Goal: Task Accomplishment & Management: Manage account settings

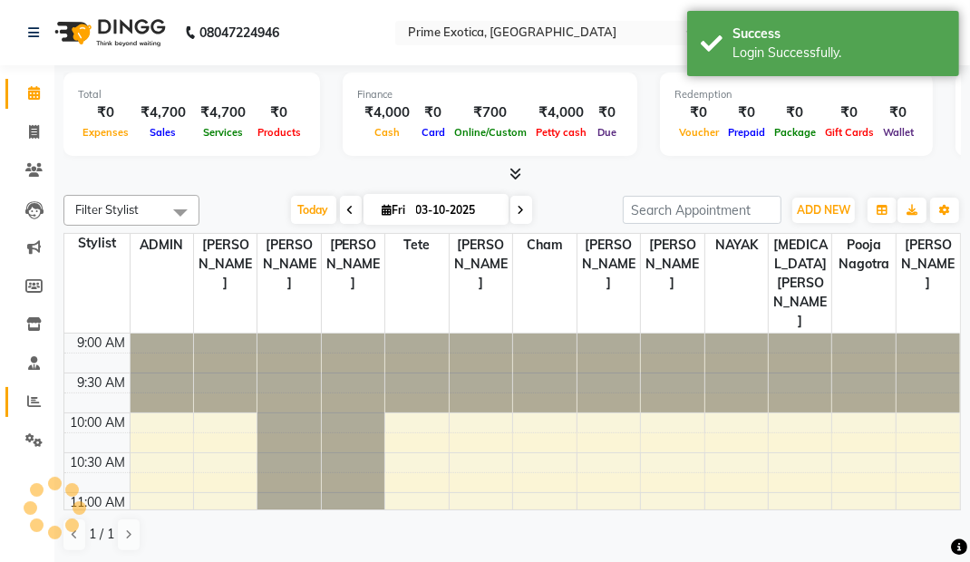
click at [27, 399] on icon at bounding box center [34, 401] width 14 height 14
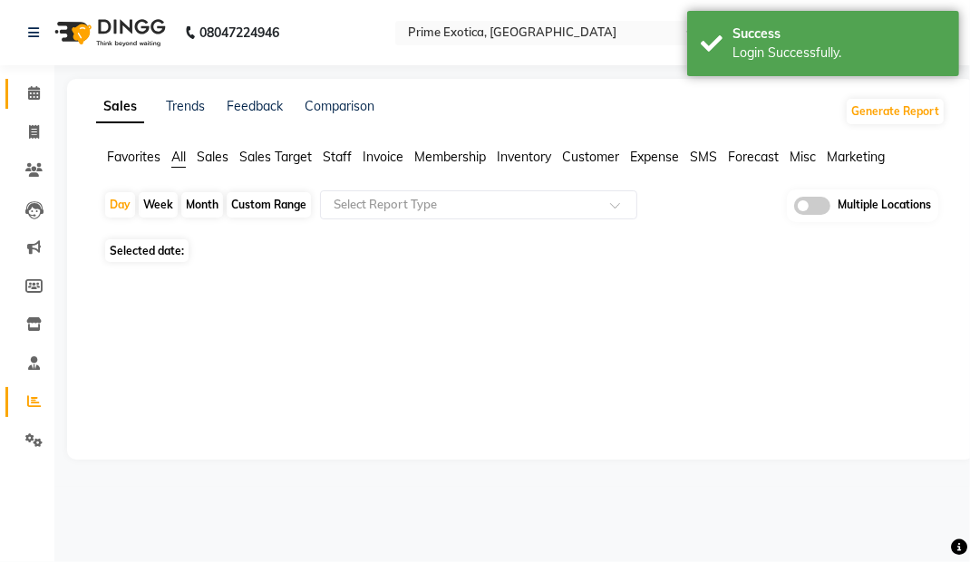
click at [23, 104] on link "Calendar" at bounding box center [27, 94] width 44 height 30
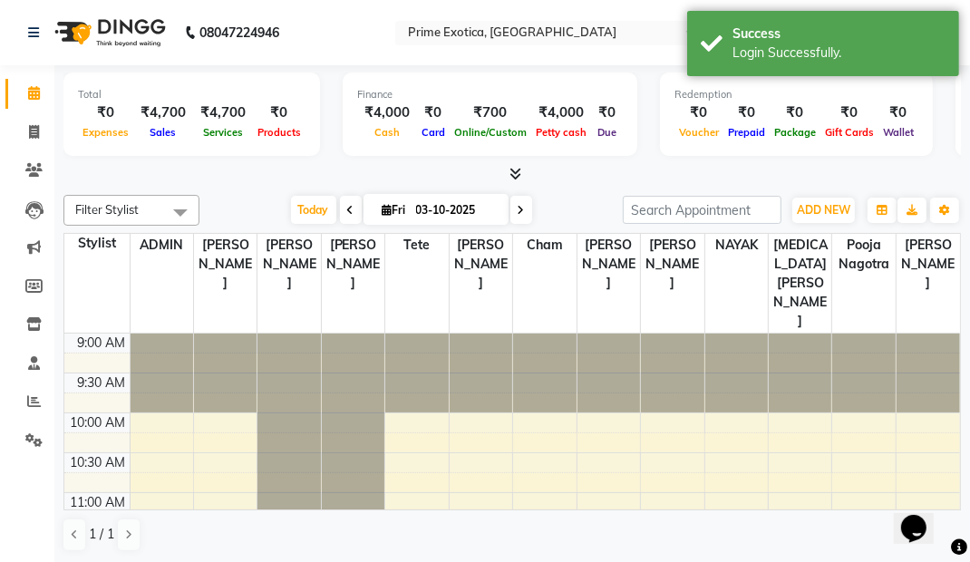
click at [415, 34] on input "text" at bounding box center [535, 34] width 263 height 18
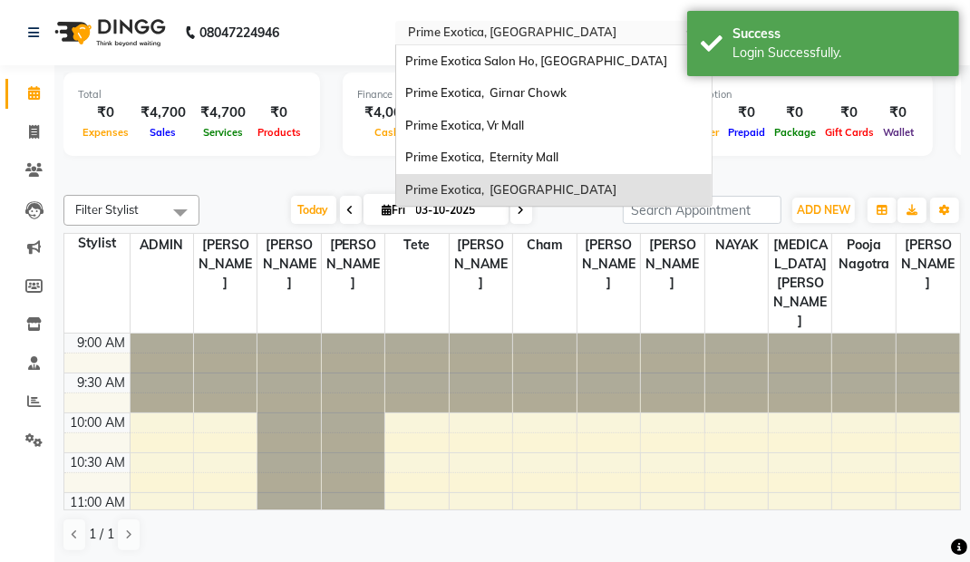
click at [435, 76] on div "Prime Exotica Salon Ho, [GEOGRAPHIC_DATA]" at bounding box center [553, 61] width 315 height 33
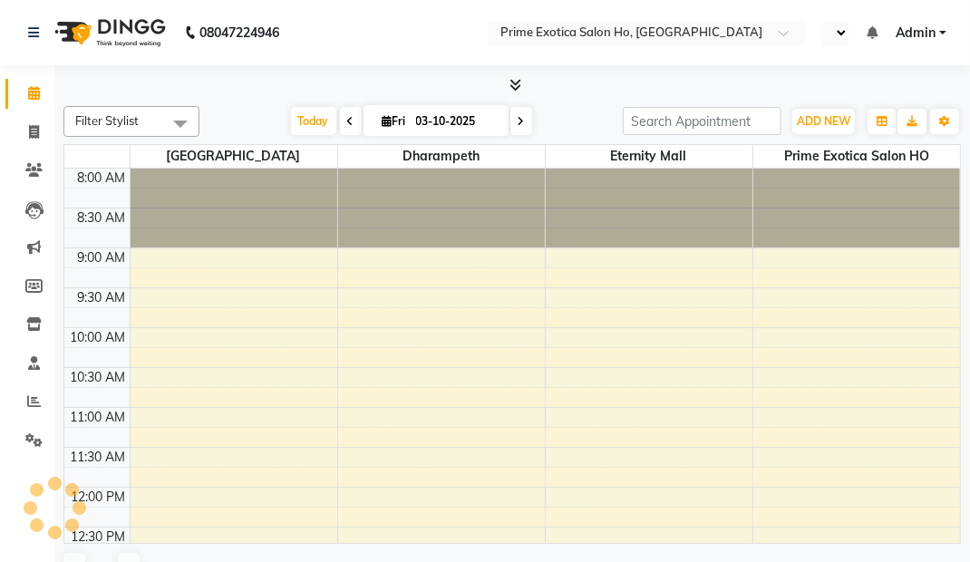
select select "en"
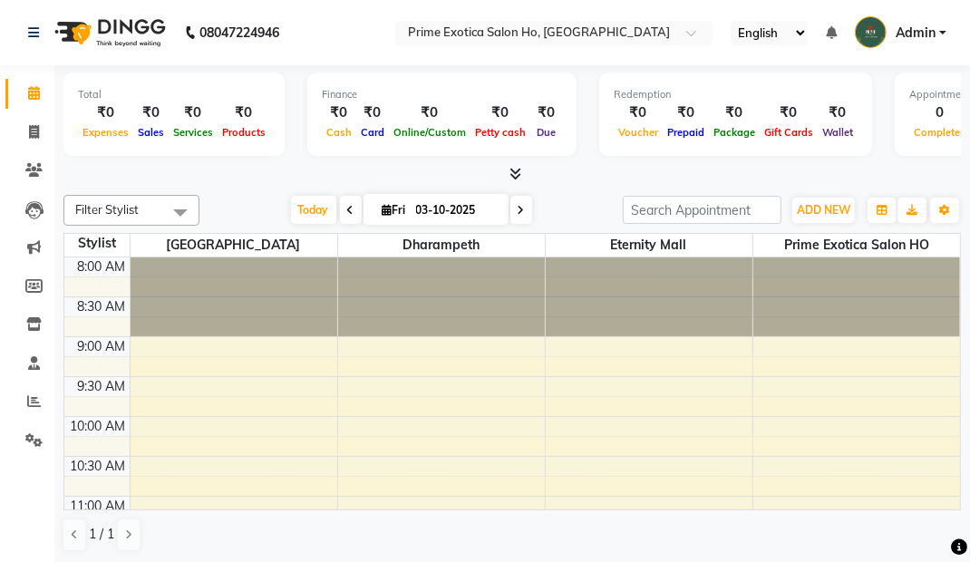
click at [493, 42] on input "text" at bounding box center [535, 34] width 263 height 18
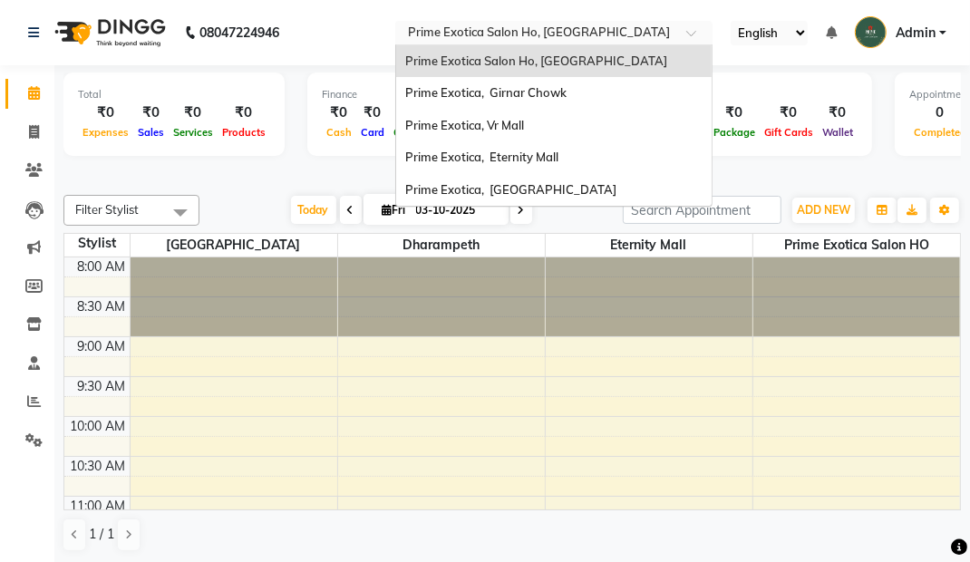
click at [491, 102] on div "Prime Exotica, Girnar Chowk" at bounding box center [553, 93] width 315 height 33
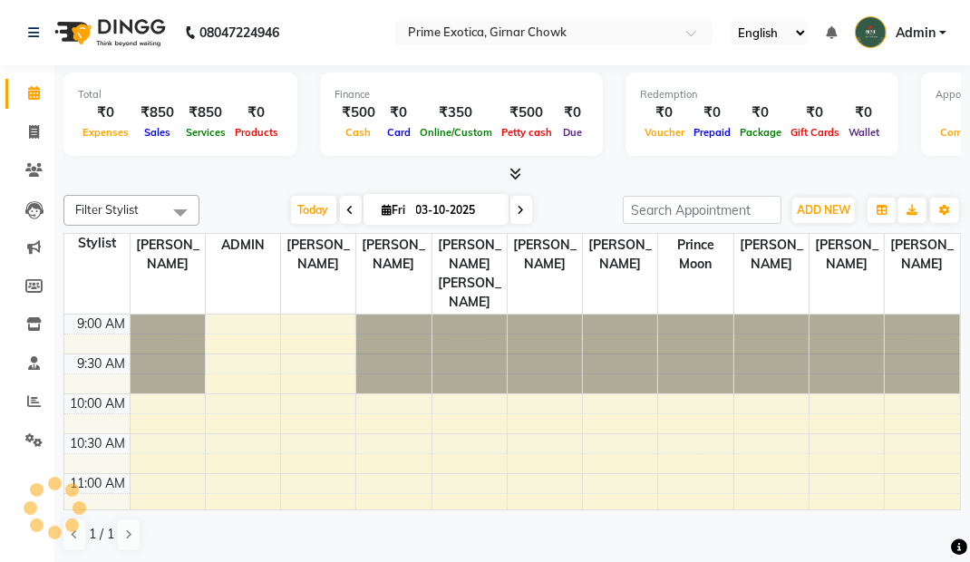
select select "en"
click at [485, 34] on input "text" at bounding box center [535, 34] width 263 height 18
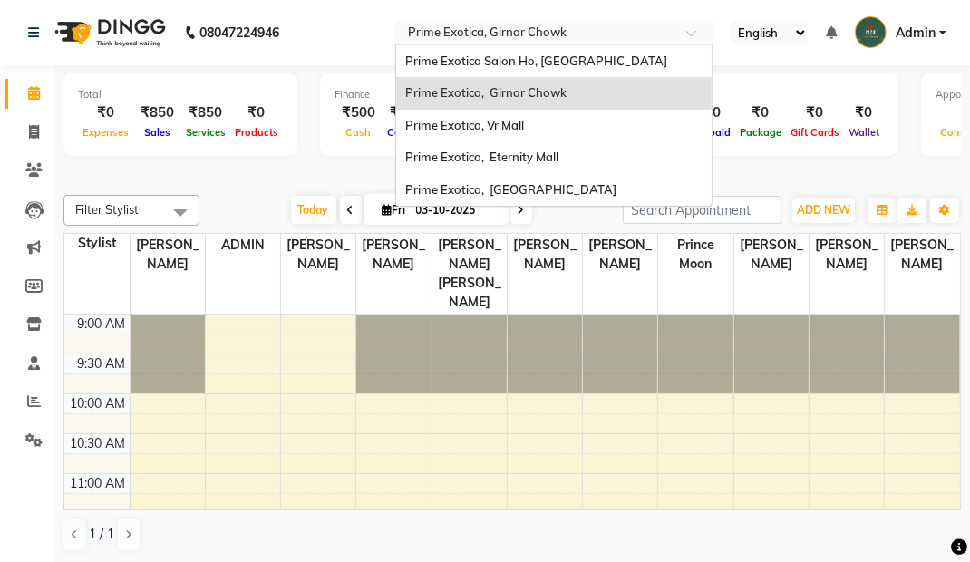
click at [446, 131] on span "Prime Exotica, Vr Mall" at bounding box center [464, 125] width 119 height 15
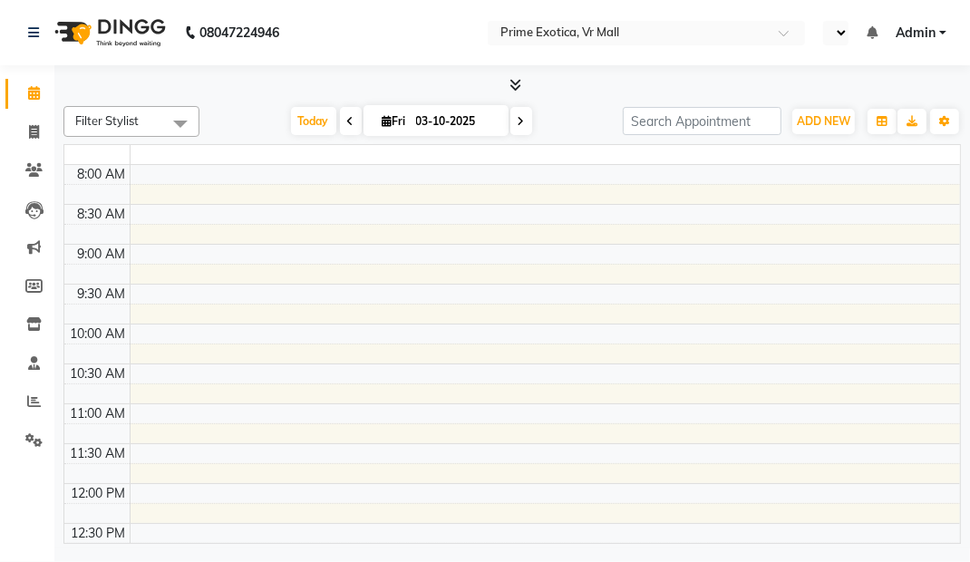
select select "en"
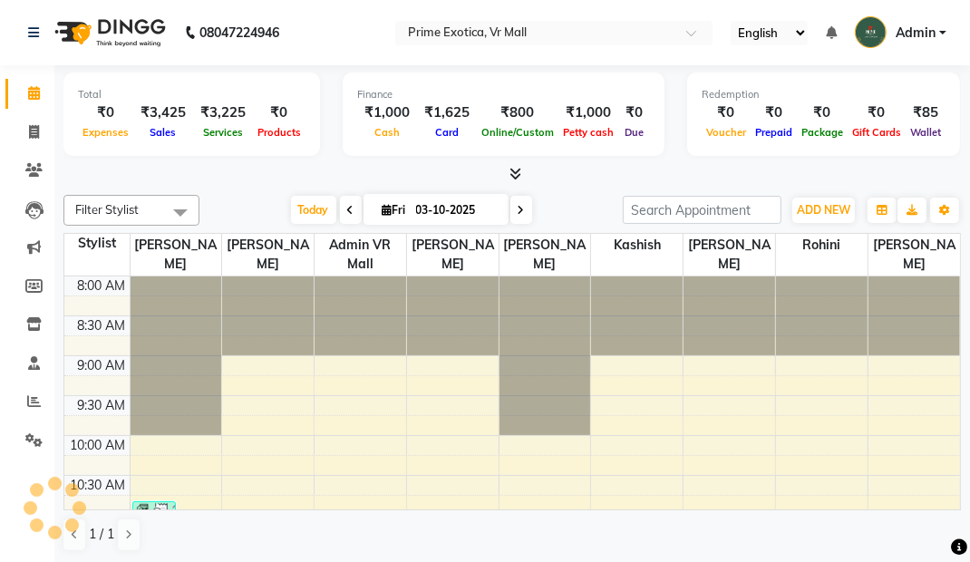
click at [454, 38] on input "text" at bounding box center [535, 34] width 263 height 18
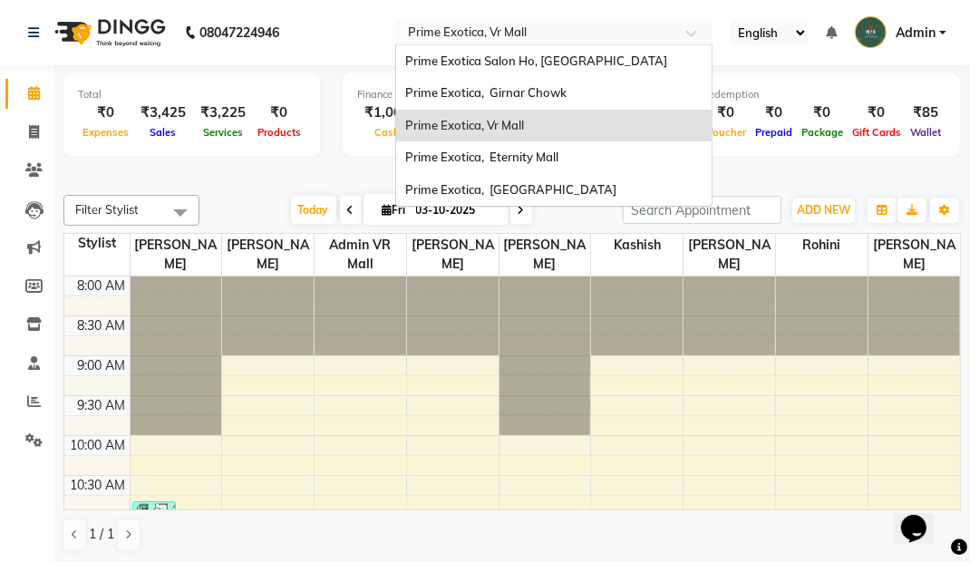
click at [447, 174] on div "Prime Exotica, [GEOGRAPHIC_DATA]" at bounding box center [553, 190] width 315 height 33
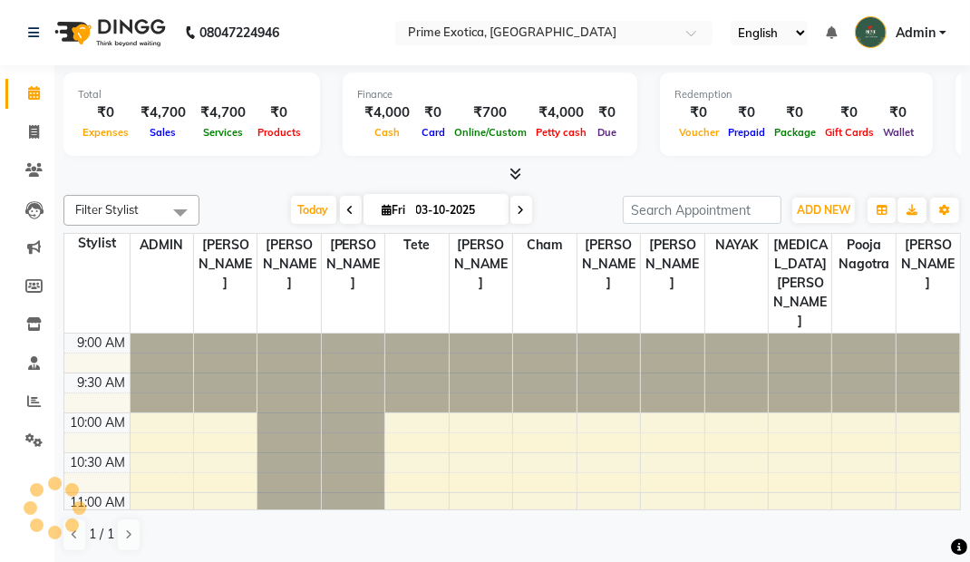
select select "en"
click at [487, 34] on input "text" at bounding box center [535, 34] width 263 height 18
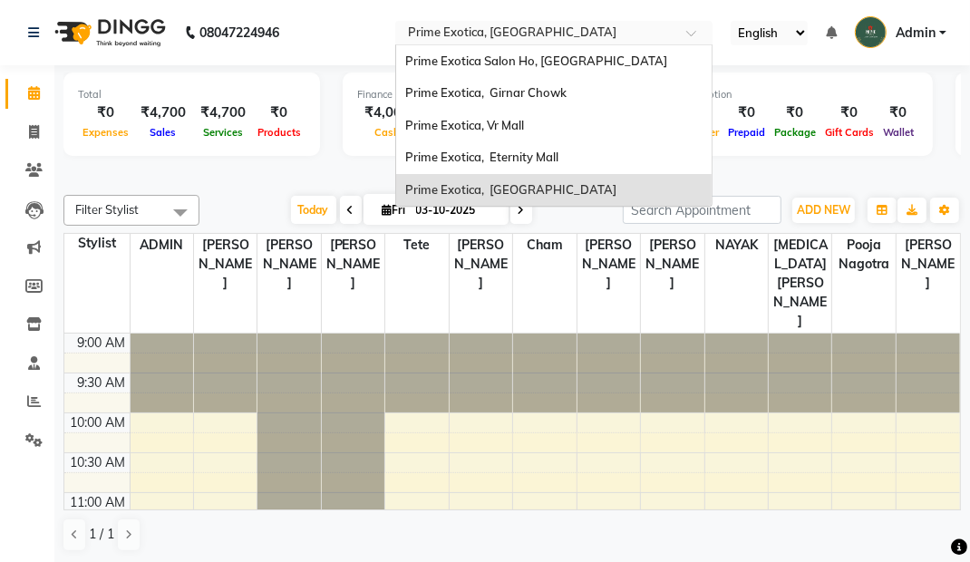
click at [447, 160] on span "Prime Exotica, Eternity Mall" at bounding box center [481, 157] width 153 height 15
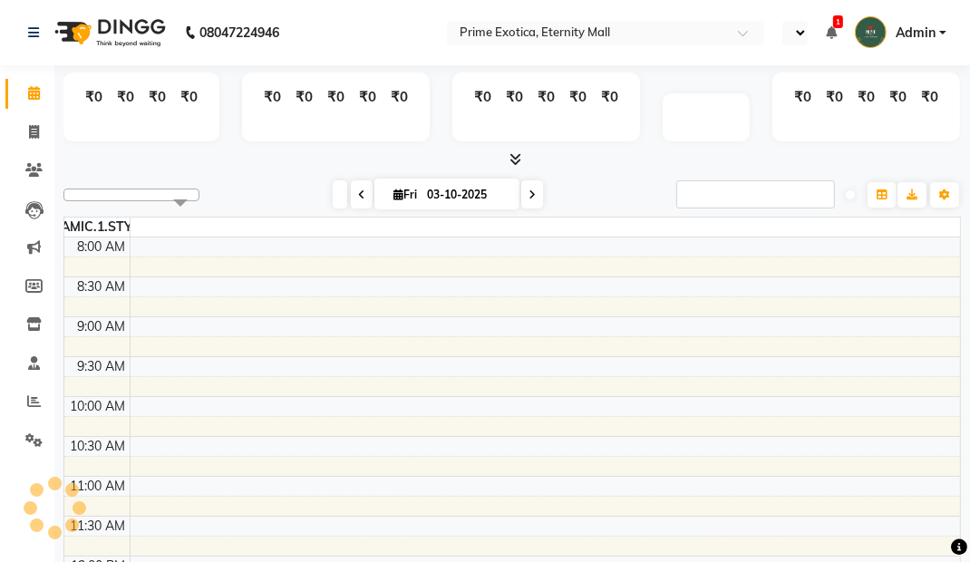
select select "en"
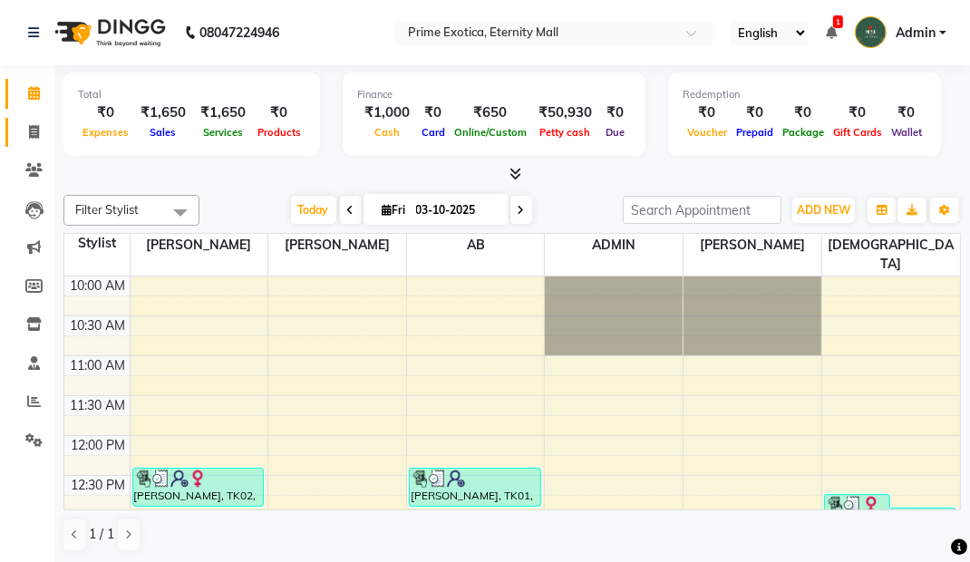
click at [27, 143] on link "Invoice" at bounding box center [27, 133] width 44 height 30
select select "service"
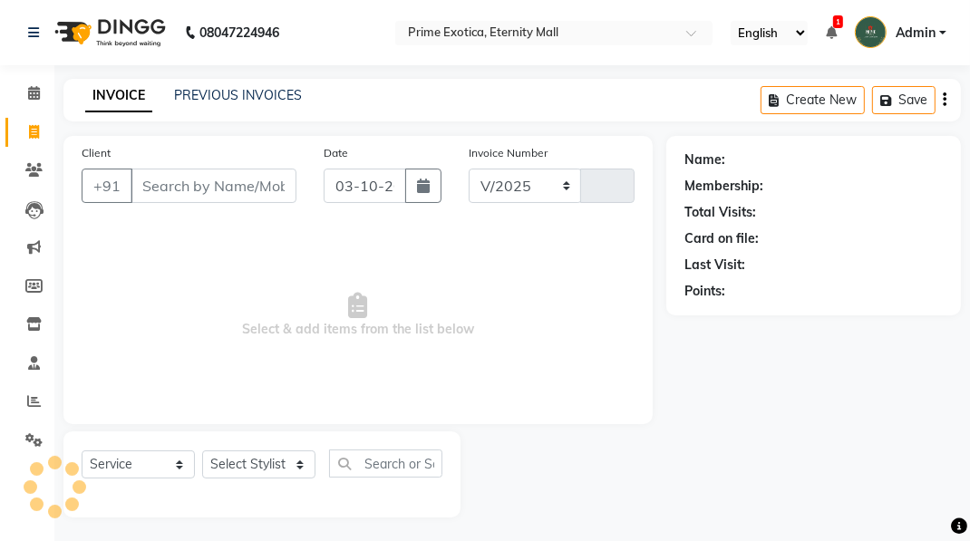
select select "5774"
type input "3889"
click at [208, 90] on link "PREVIOUS INVOICES" at bounding box center [238, 95] width 128 height 16
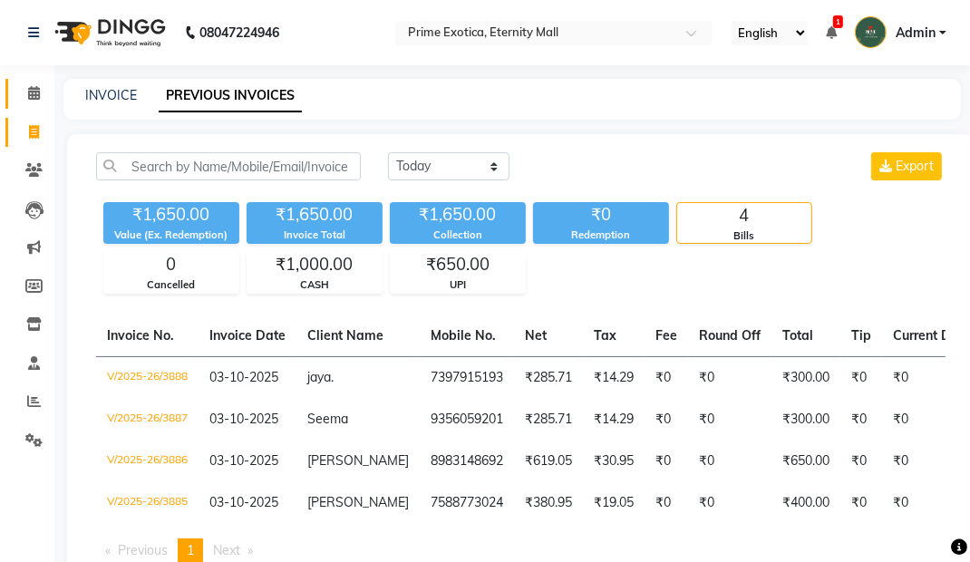
click at [31, 90] on icon at bounding box center [34, 93] width 12 height 14
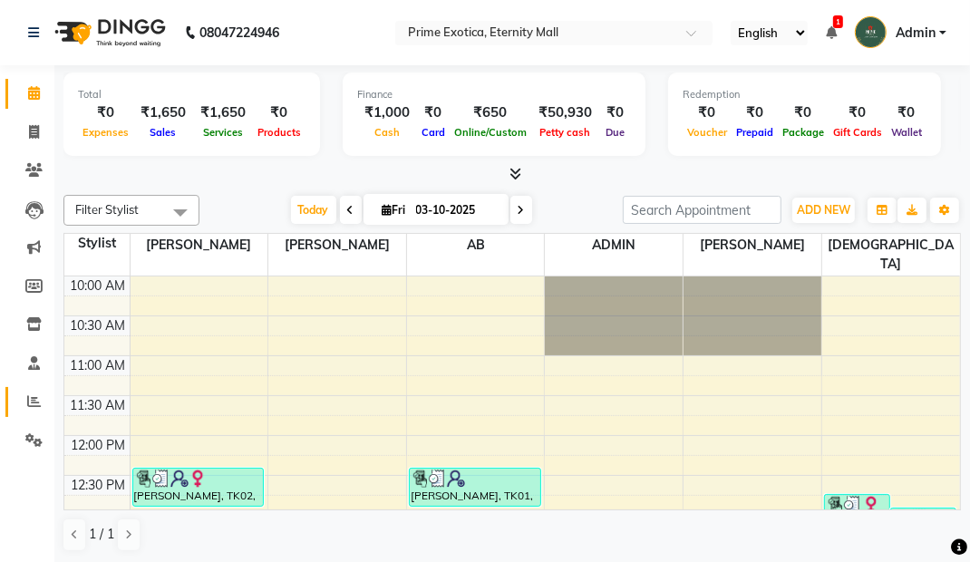
click at [37, 414] on link "Reports" at bounding box center [27, 402] width 44 height 30
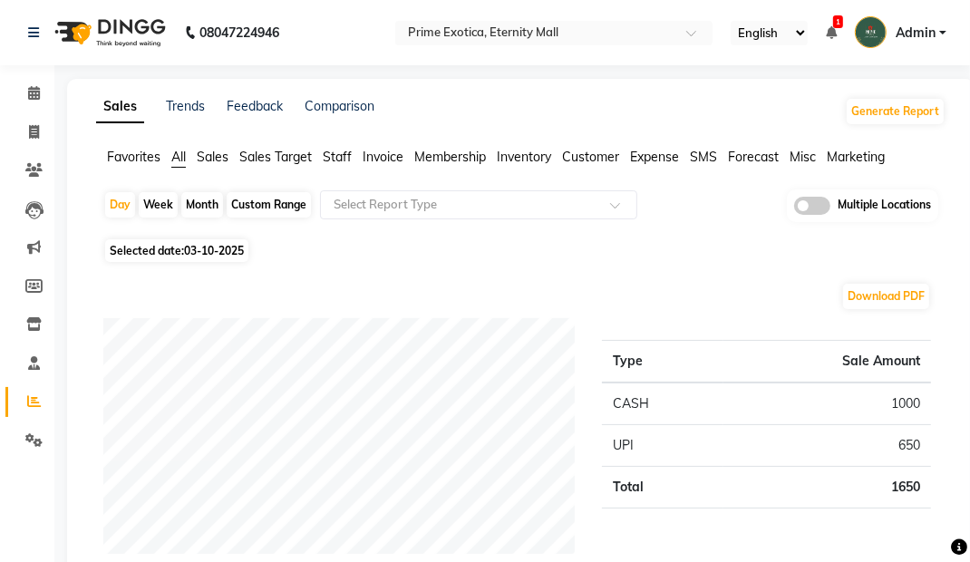
click at [816, 213] on span at bounding box center [812, 206] width 36 height 18
click at [794, 208] on input "checkbox" at bounding box center [794, 208] width 0 height 0
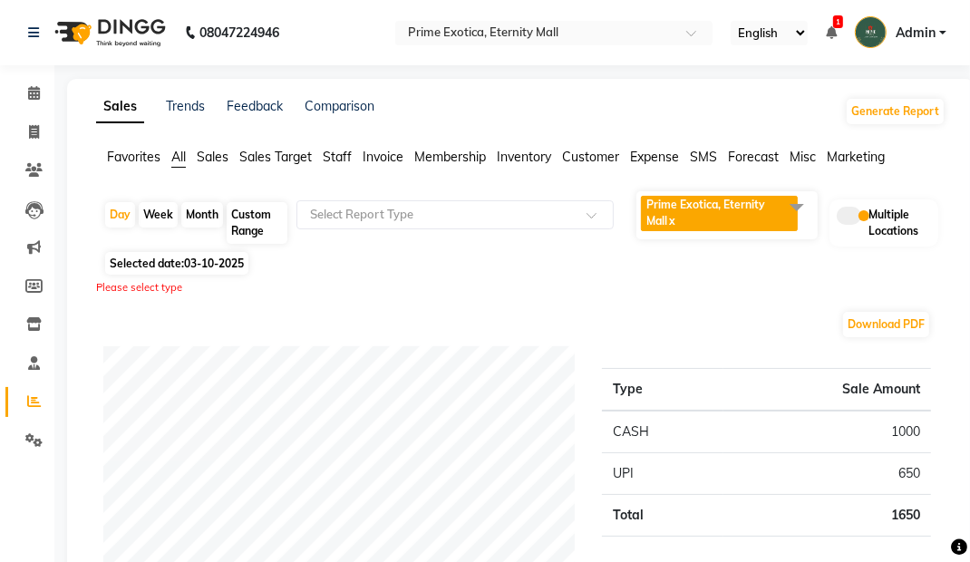
click at [778, 203] on span "Prime Exotica, Eternity Mall x" at bounding box center [719, 213] width 157 height 35
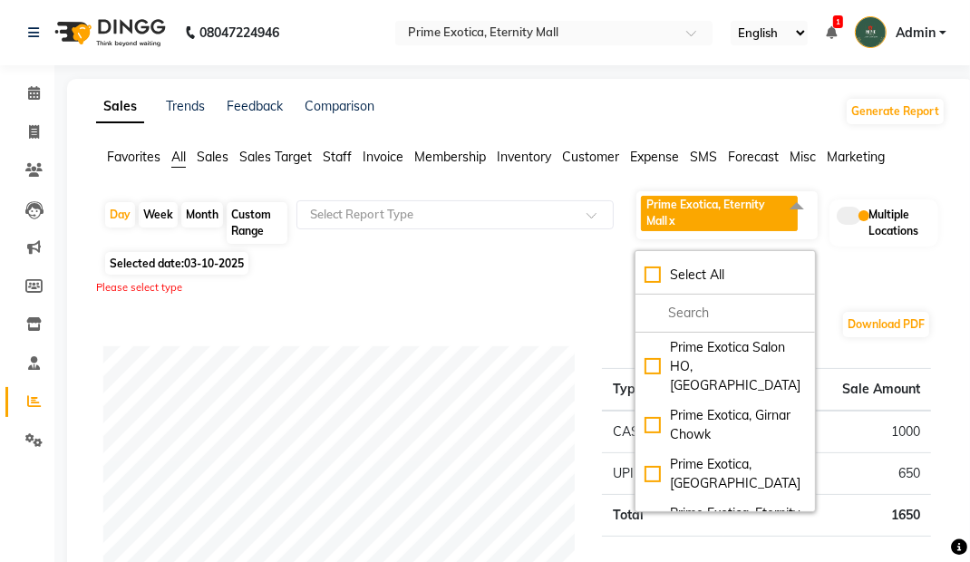
click at [635, 276] on li "Select All" at bounding box center [724, 276] width 179 height 38
checkbox input "true"
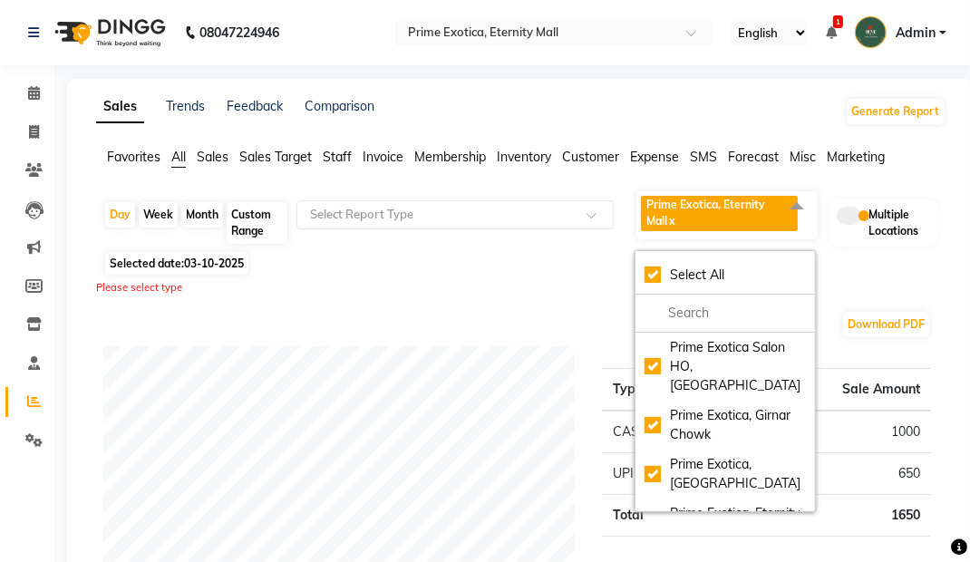
checkbox input "true"
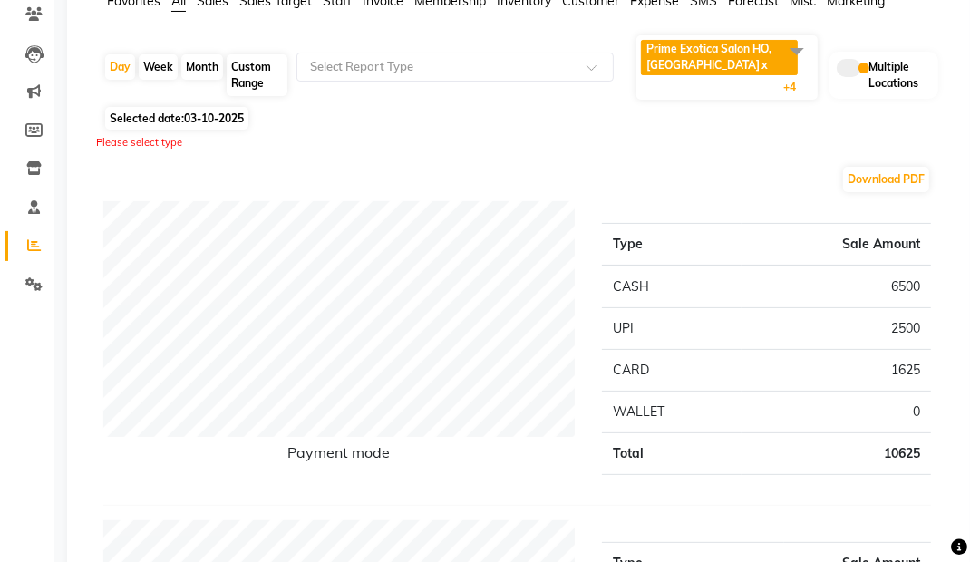
scroll to position [156, 0]
click at [203, 69] on div "Month" at bounding box center [202, 66] width 42 height 25
select select "10"
select select "2025"
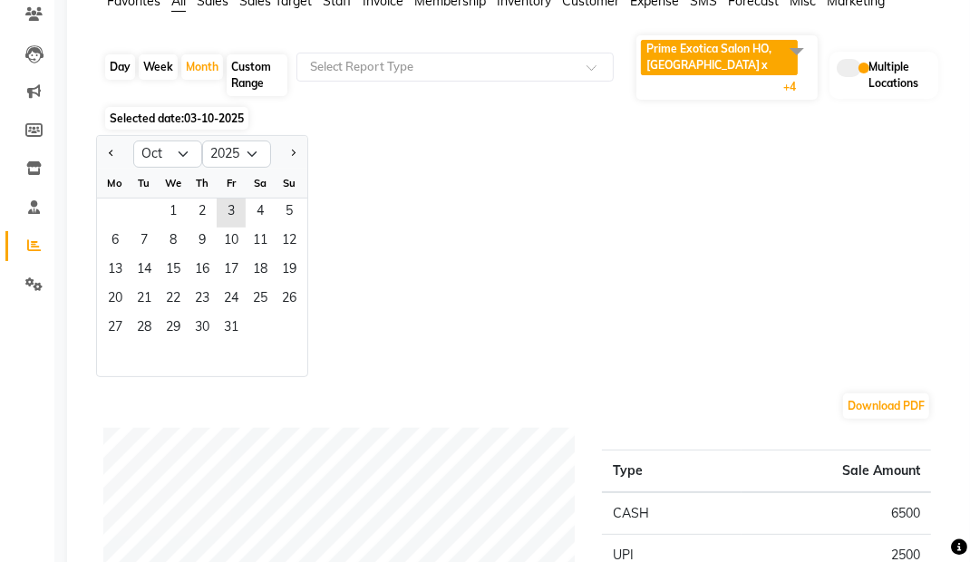
click at [159, 205] on span "1" at bounding box center [173, 213] width 29 height 29
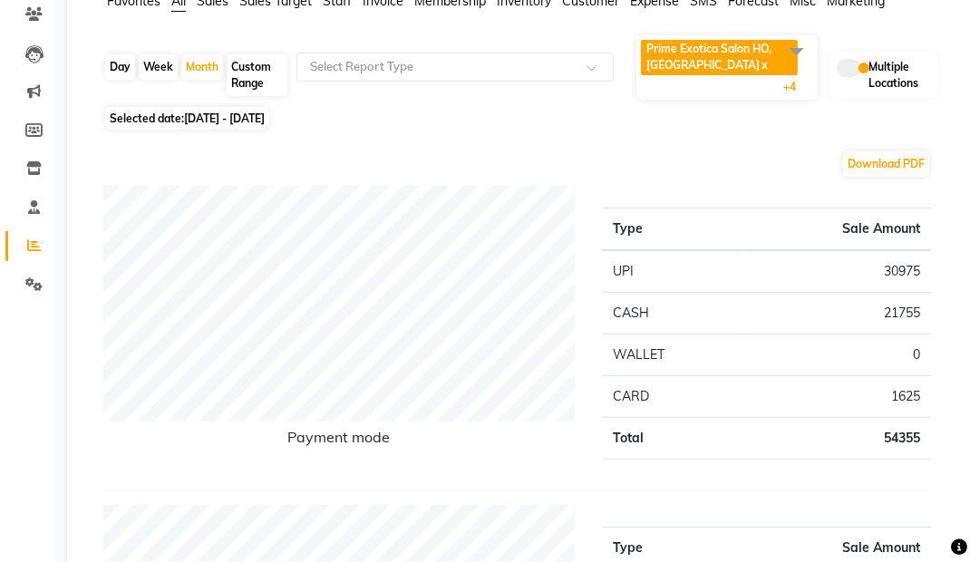
click at [456, 118] on div "Selected date: 01-10-2025 - 31-10-2025" at bounding box center [524, 118] width 842 height 19
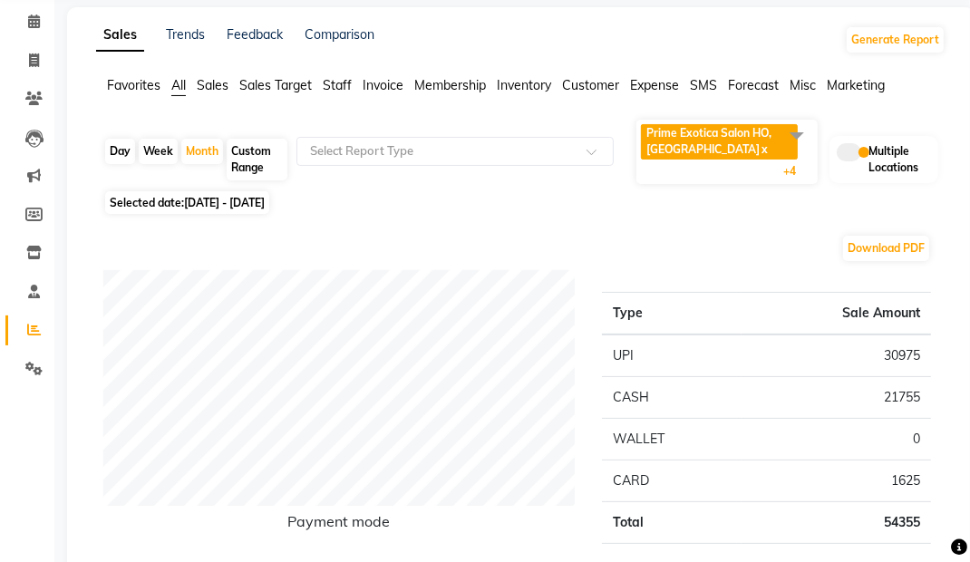
scroll to position [0, 0]
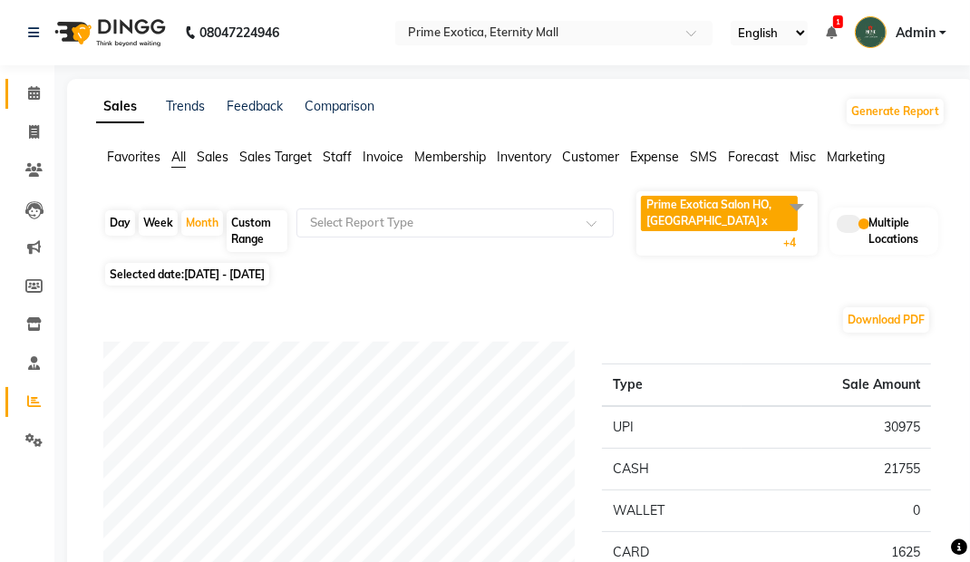
click at [34, 83] on span at bounding box center [34, 93] width 32 height 21
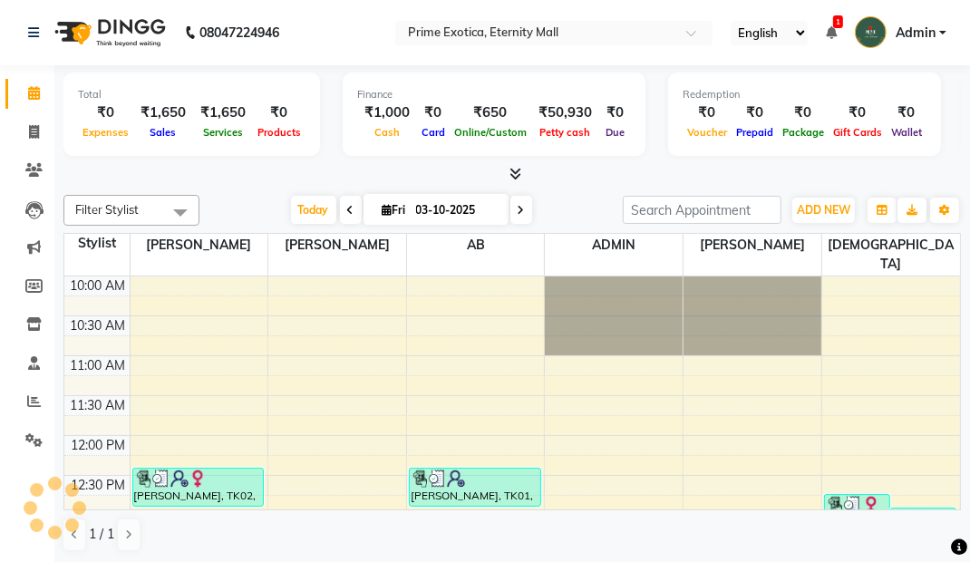
click at [468, 41] on input "text" at bounding box center [535, 34] width 263 height 18
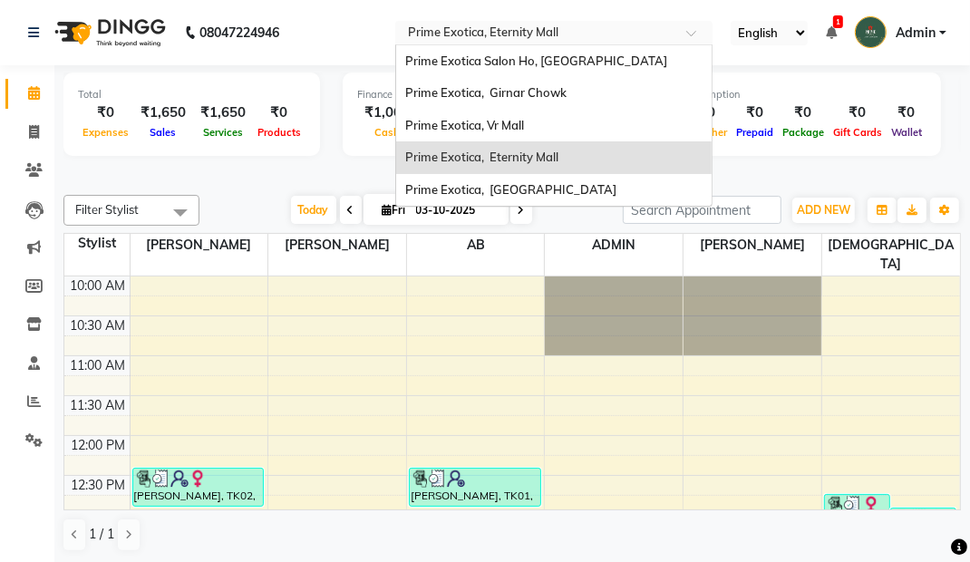
click at [435, 187] on span "Prime Exotica, [GEOGRAPHIC_DATA]" at bounding box center [510, 189] width 211 height 15
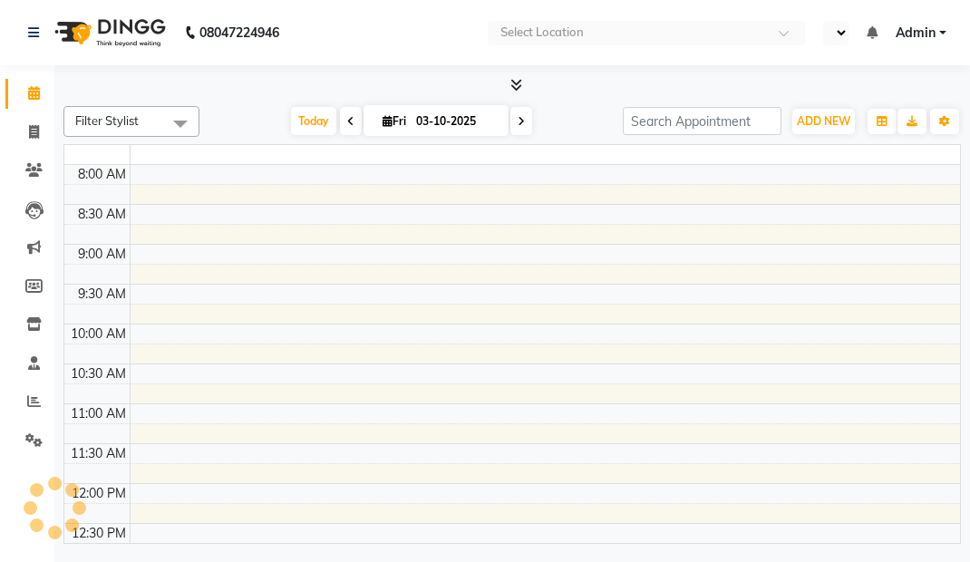
select select "en"
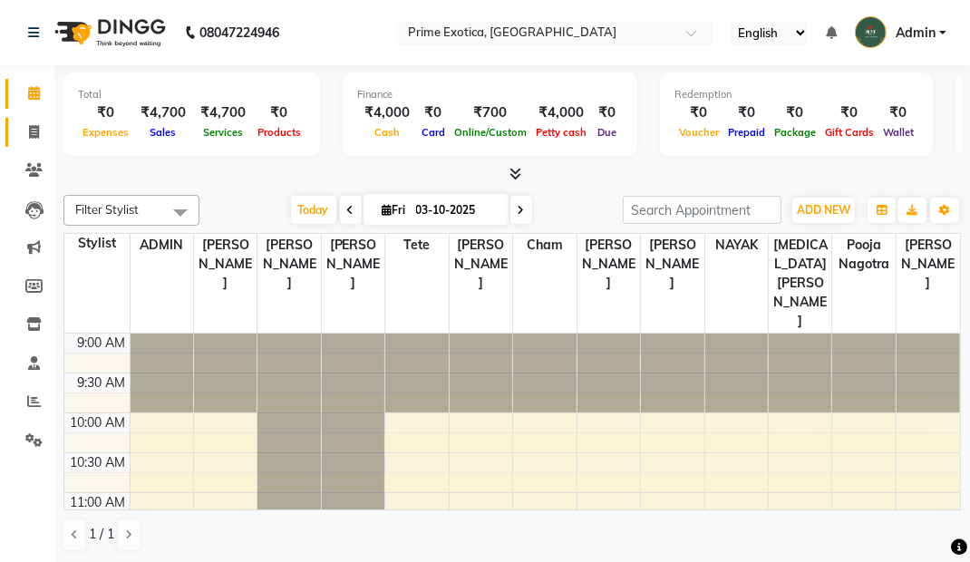
click at [34, 146] on link "Invoice" at bounding box center [27, 133] width 44 height 30
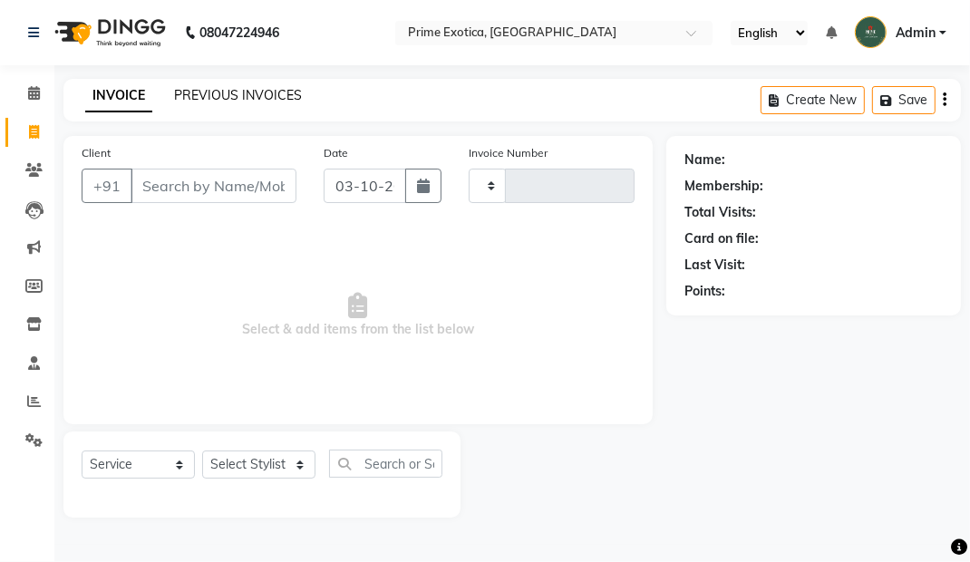
click at [230, 91] on link "PREVIOUS INVOICES" at bounding box center [238, 95] width 128 height 16
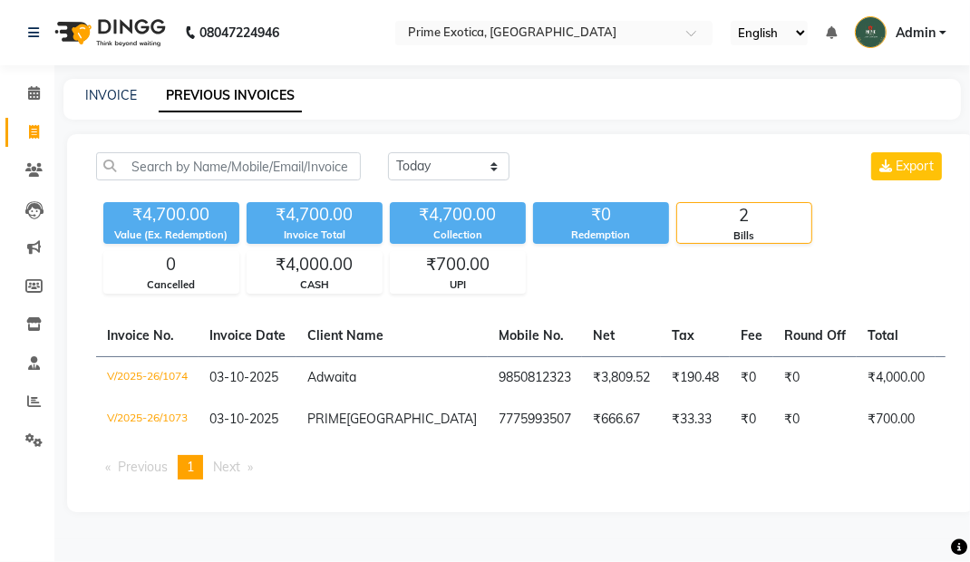
click at [160, 373] on td "V/2025-26/1074" at bounding box center [147, 377] width 102 height 43
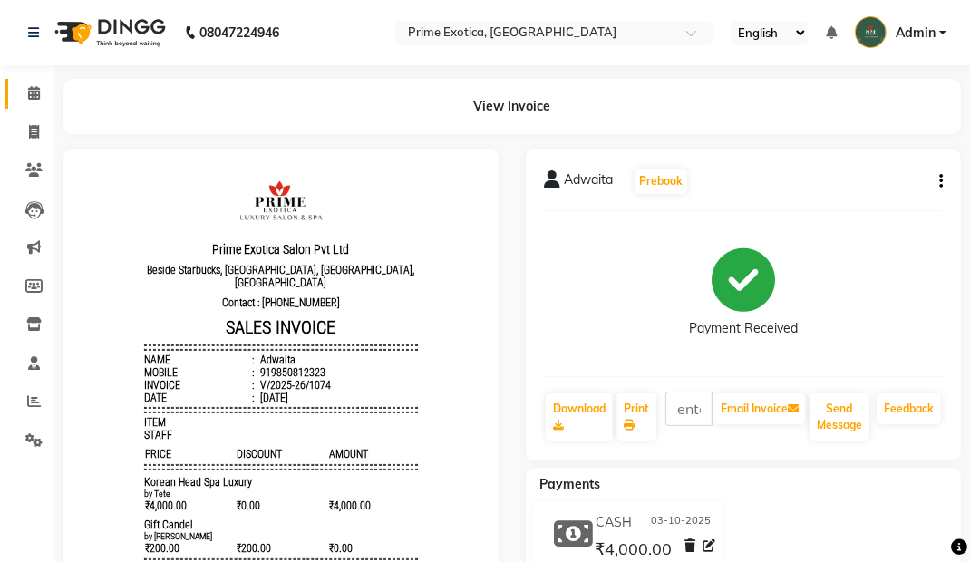
click at [31, 90] on icon at bounding box center [34, 93] width 12 height 14
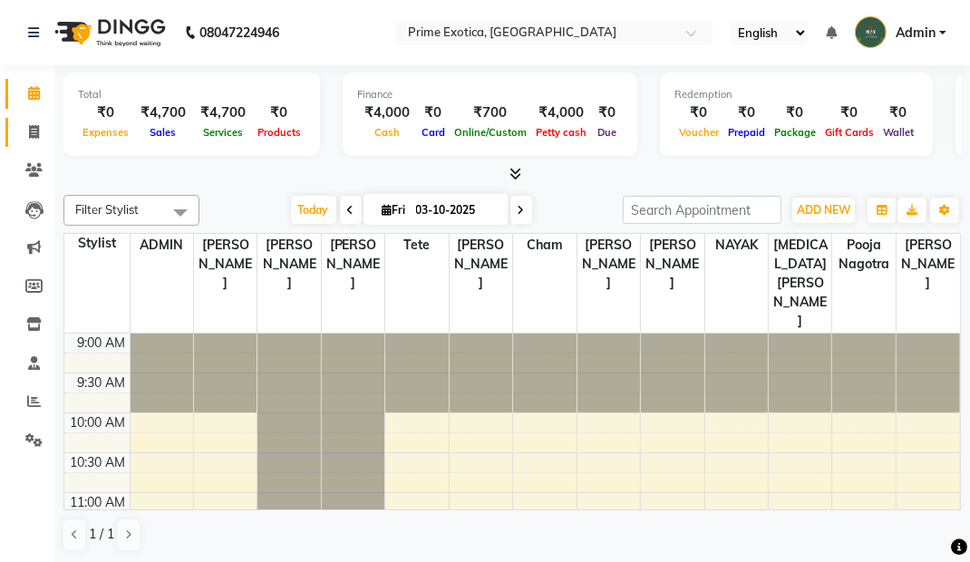
click at [26, 132] on span at bounding box center [34, 132] width 32 height 21
select select "service"
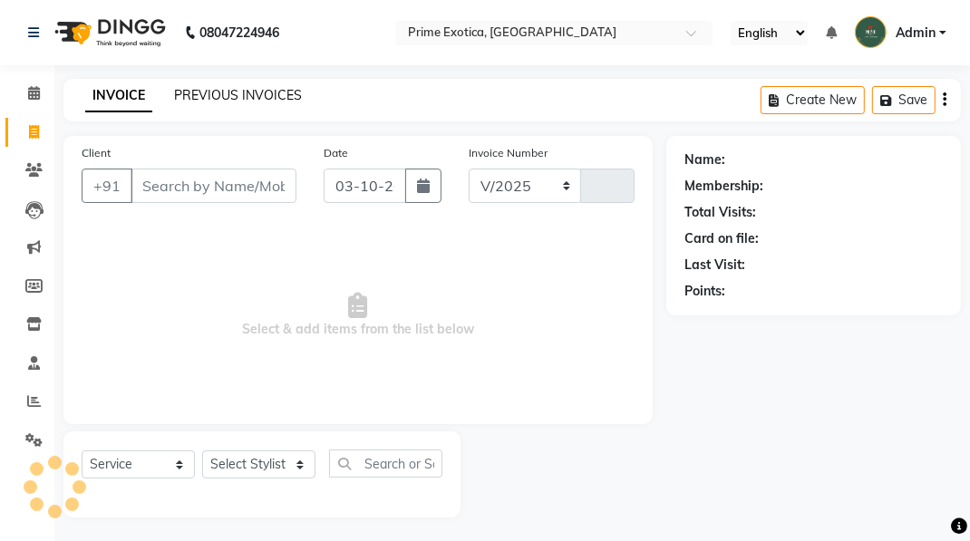
click at [210, 94] on link "PREVIOUS INVOICES" at bounding box center [238, 95] width 128 height 16
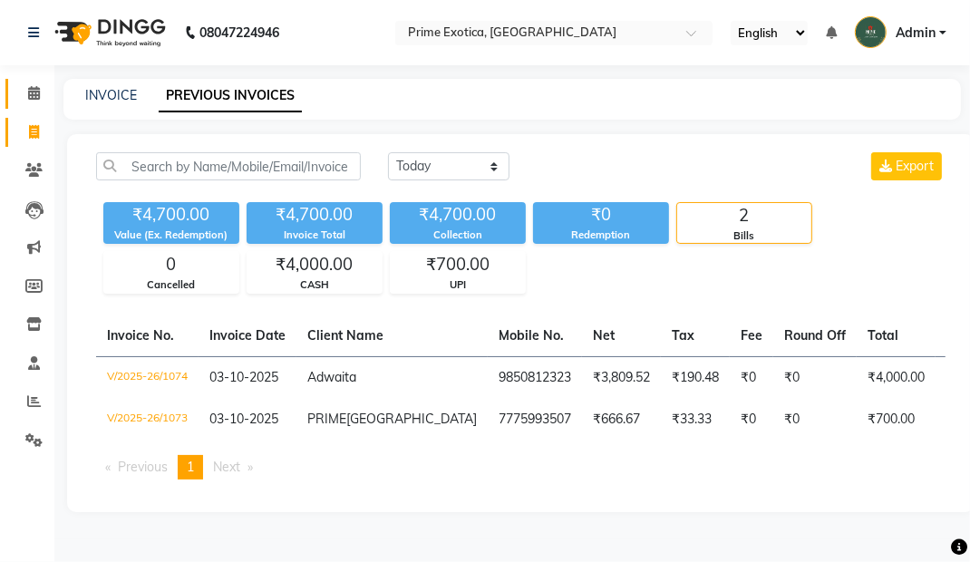
click at [22, 96] on span at bounding box center [34, 93] width 32 height 21
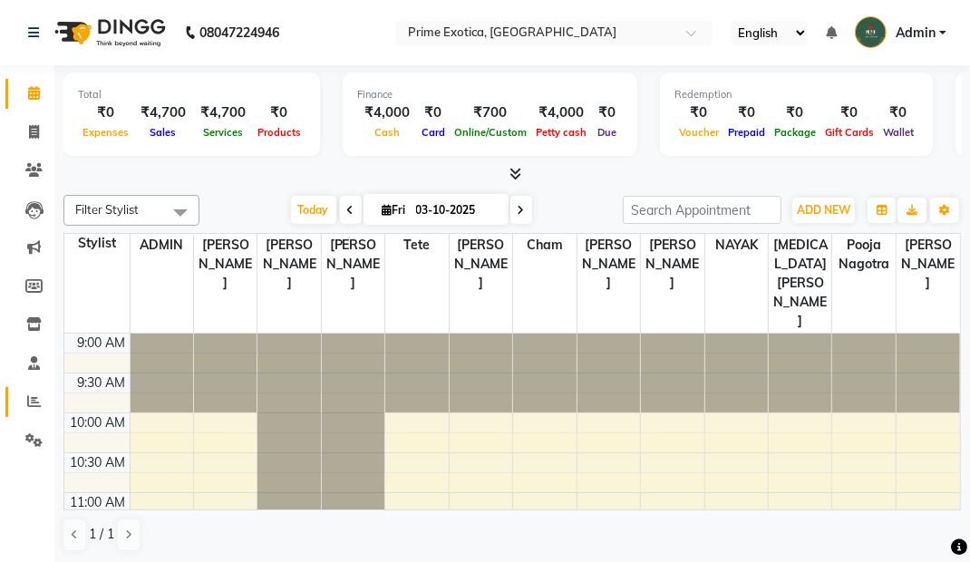
click at [28, 408] on span at bounding box center [34, 402] width 32 height 21
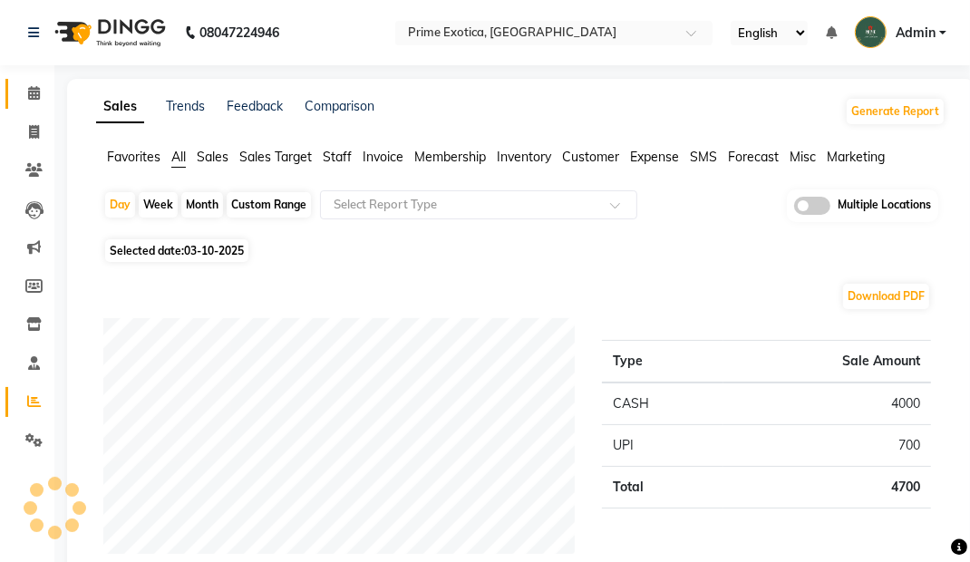
click at [20, 92] on span at bounding box center [34, 93] width 32 height 21
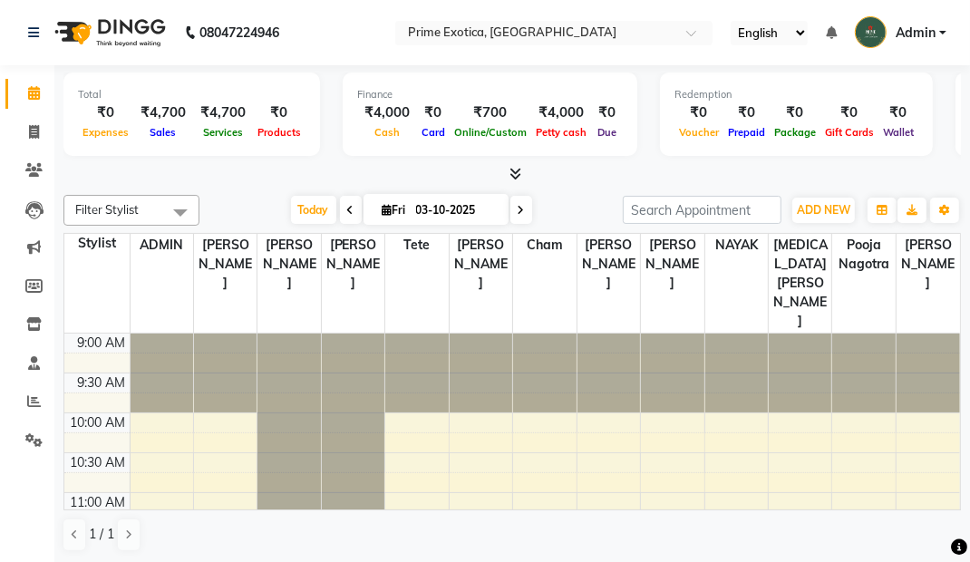
click at [515, 181] on span at bounding box center [512, 174] width 19 height 19
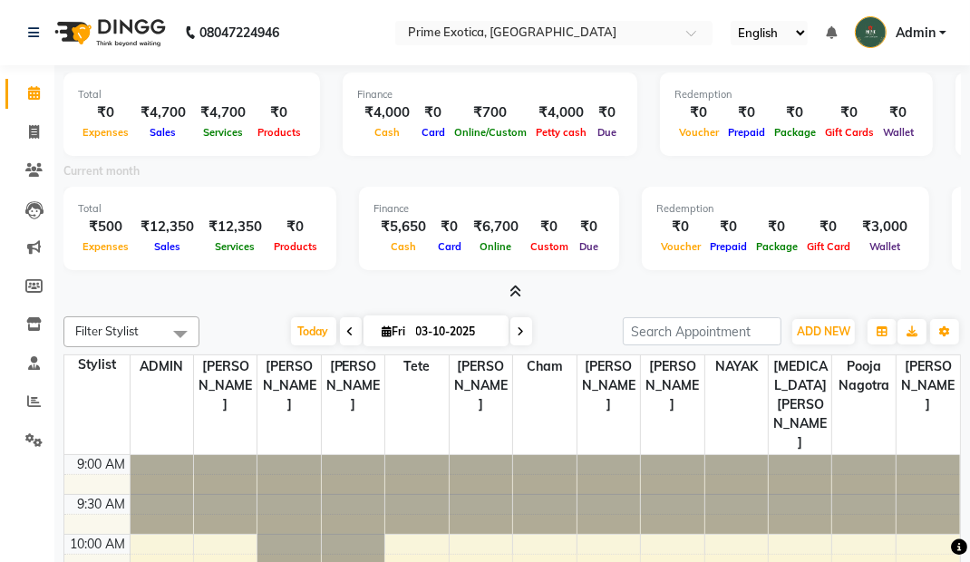
click at [507, 291] on span at bounding box center [512, 292] width 19 height 19
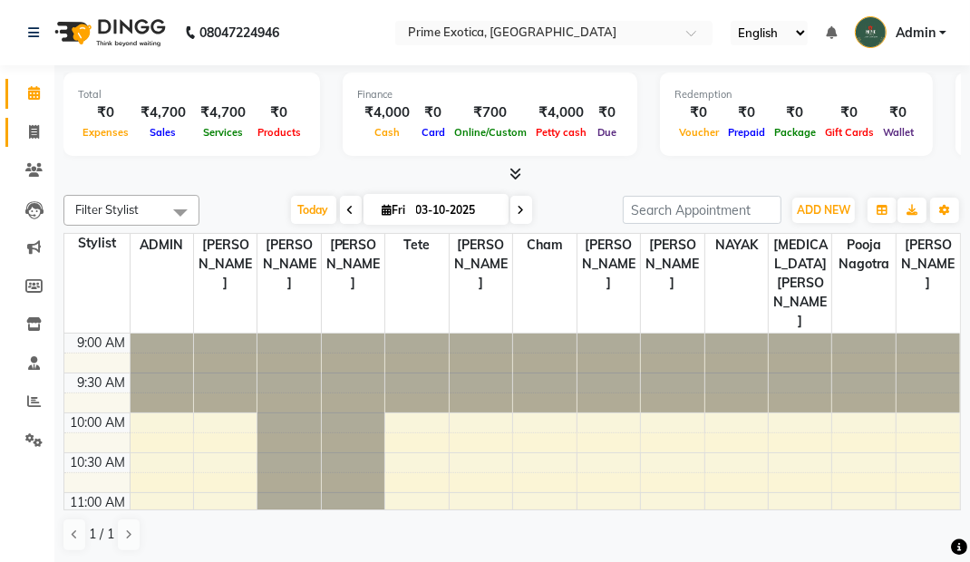
click at [25, 140] on span at bounding box center [34, 132] width 32 height 21
select select "service"
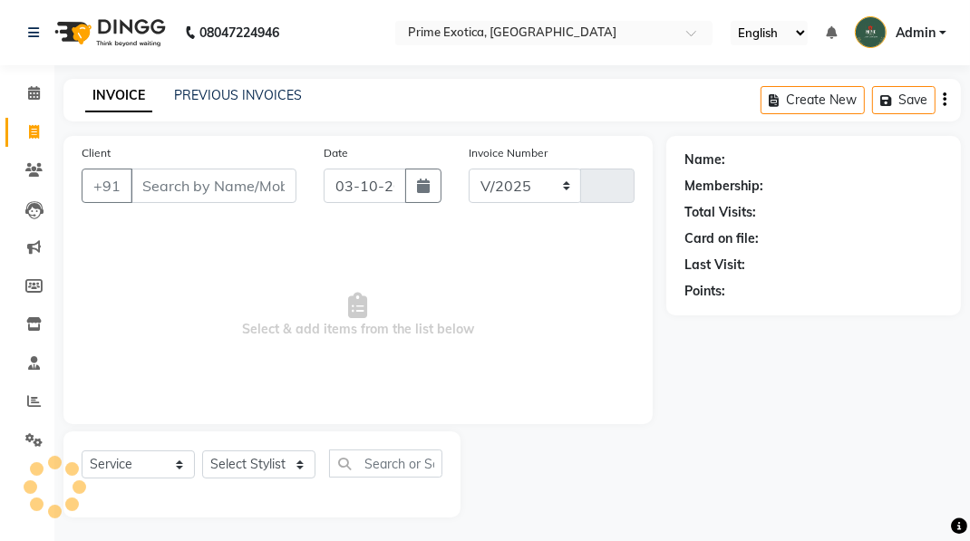
select select "5380"
type input "1075"
click at [29, 93] on icon at bounding box center [34, 93] width 12 height 14
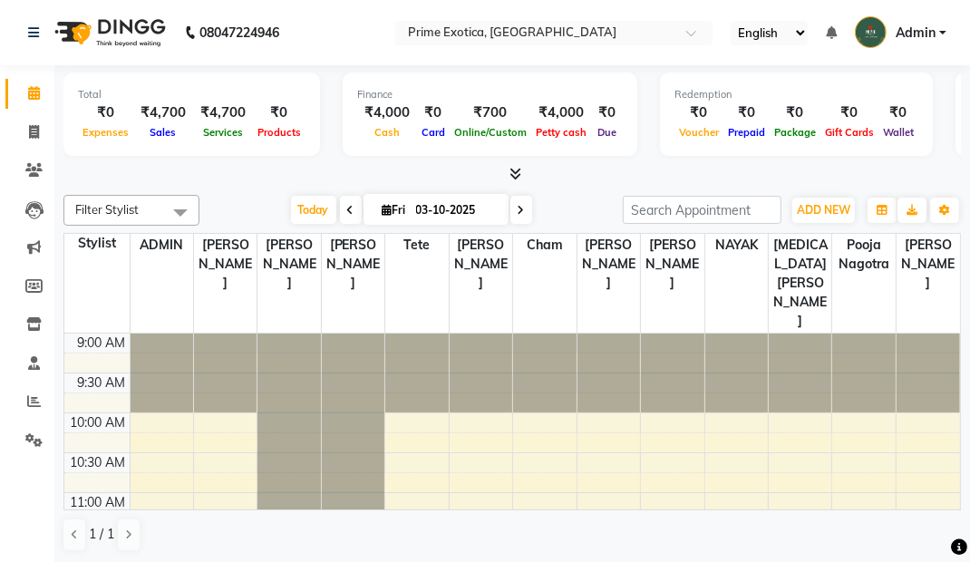
click at [442, 35] on input "text" at bounding box center [535, 34] width 263 height 18
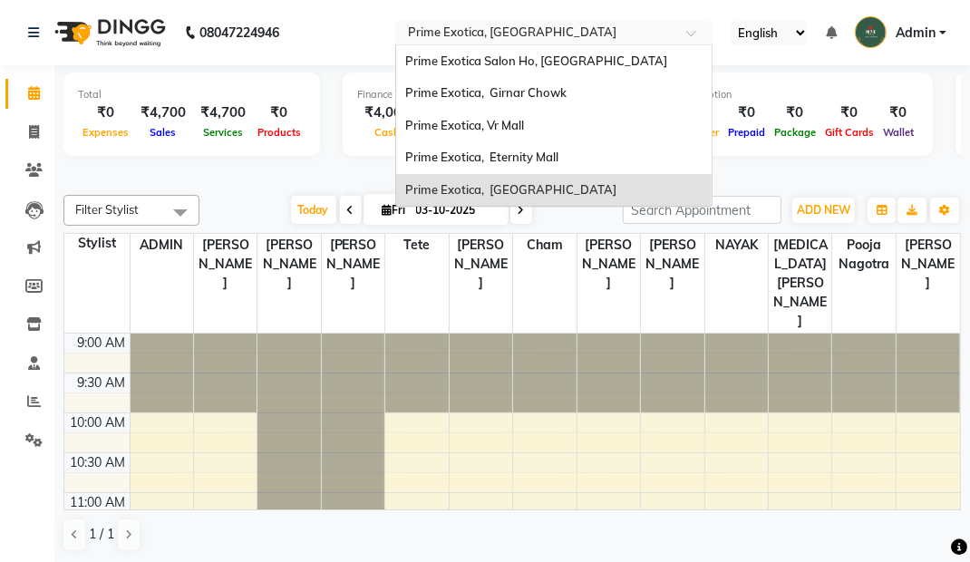
click at [453, 100] on div "Prime Exotica, Girnar Chowk" at bounding box center [553, 93] width 315 height 33
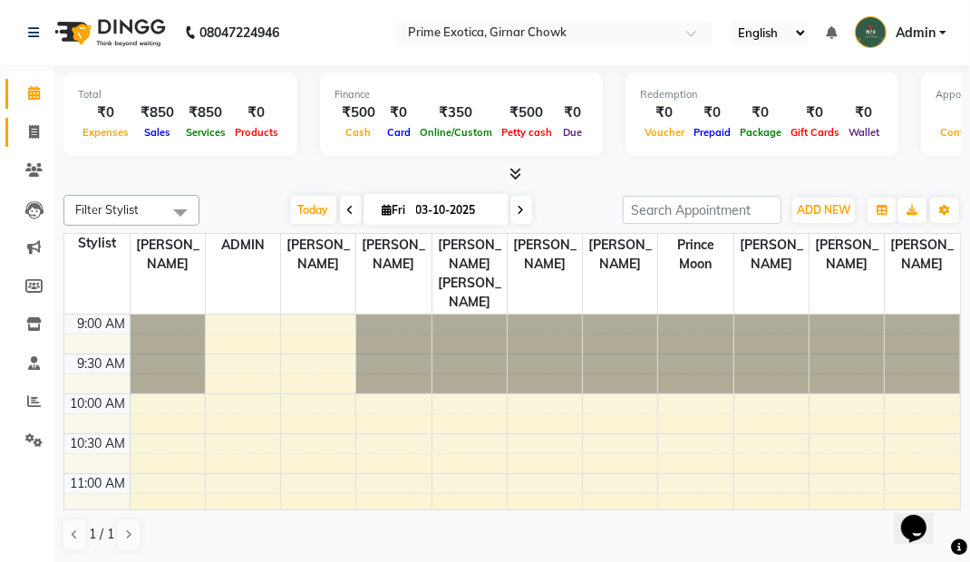
click at [33, 128] on icon at bounding box center [34, 132] width 10 height 14
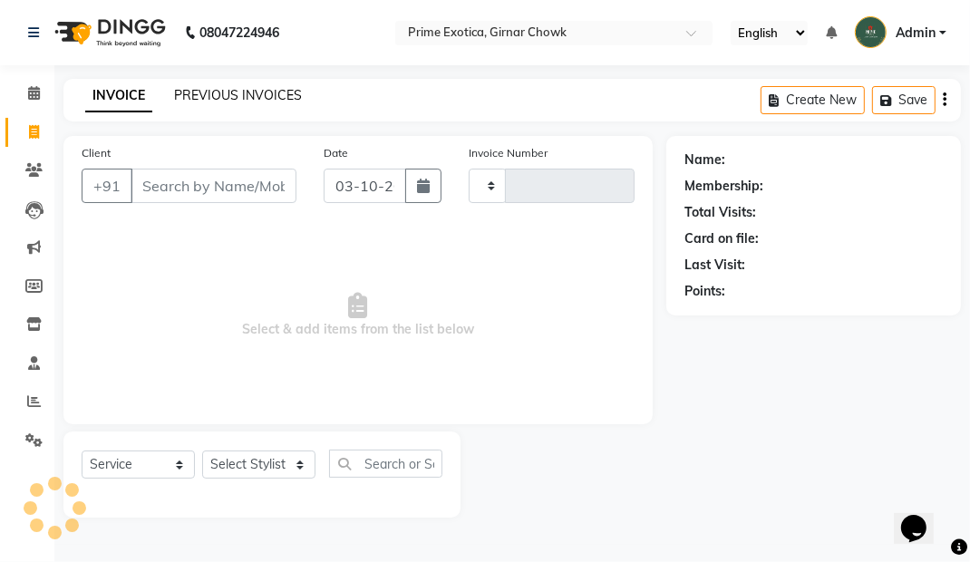
click at [208, 90] on link "PREVIOUS INVOICES" at bounding box center [238, 95] width 128 height 16
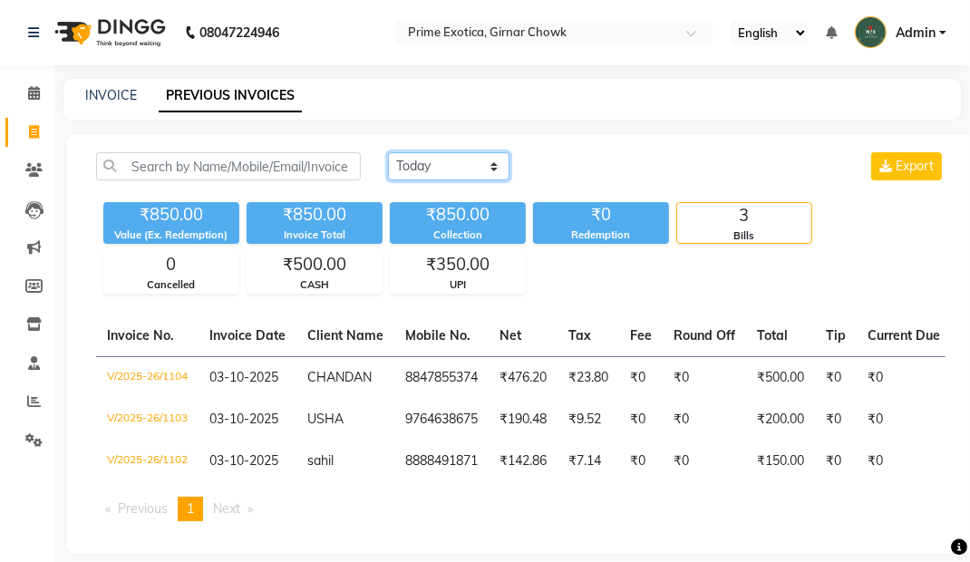
click at [427, 172] on select "Today Yesterday Custom Range" at bounding box center [448, 166] width 121 height 28
select select "range"
click at [388, 152] on select "Today Yesterday Custom Range" at bounding box center [448, 166] width 121 height 28
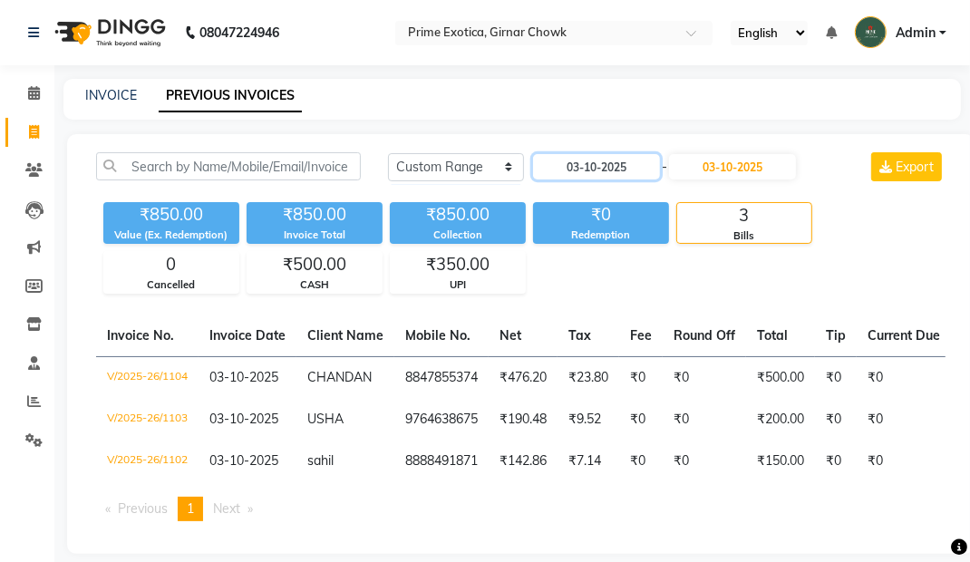
click at [587, 171] on input "03-10-2025" at bounding box center [596, 166] width 127 height 25
select select "10"
select select "2025"
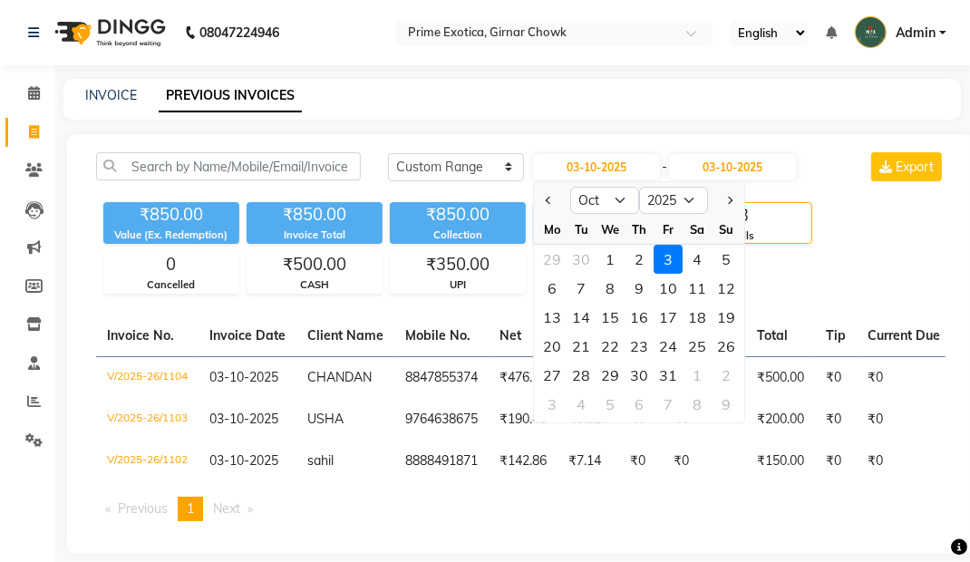
click at [614, 261] on div "1" at bounding box center [610, 259] width 29 height 29
type input "01-10-2025"
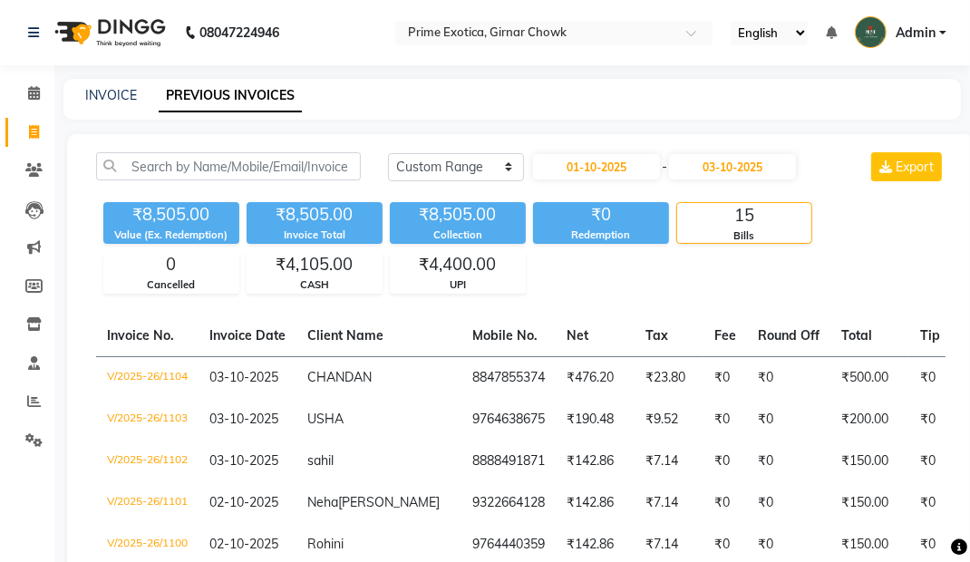
click at [34, 99] on icon at bounding box center [34, 93] width 12 height 14
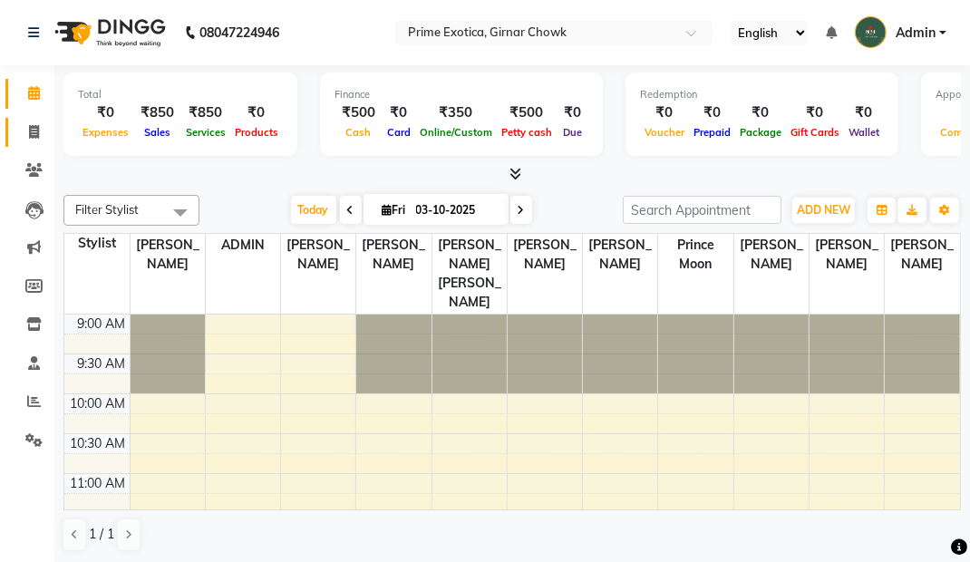
click at [11, 145] on link "Invoice" at bounding box center [27, 133] width 44 height 30
select select "service"
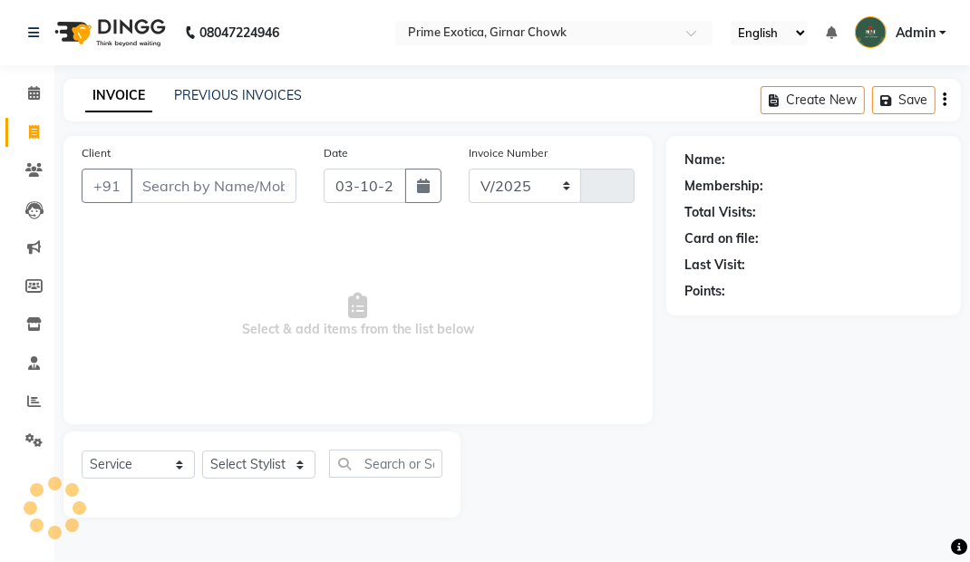
select select "5796"
type input "1105"
click at [923, 46] on link "Admin" at bounding box center [901, 33] width 92 height 30
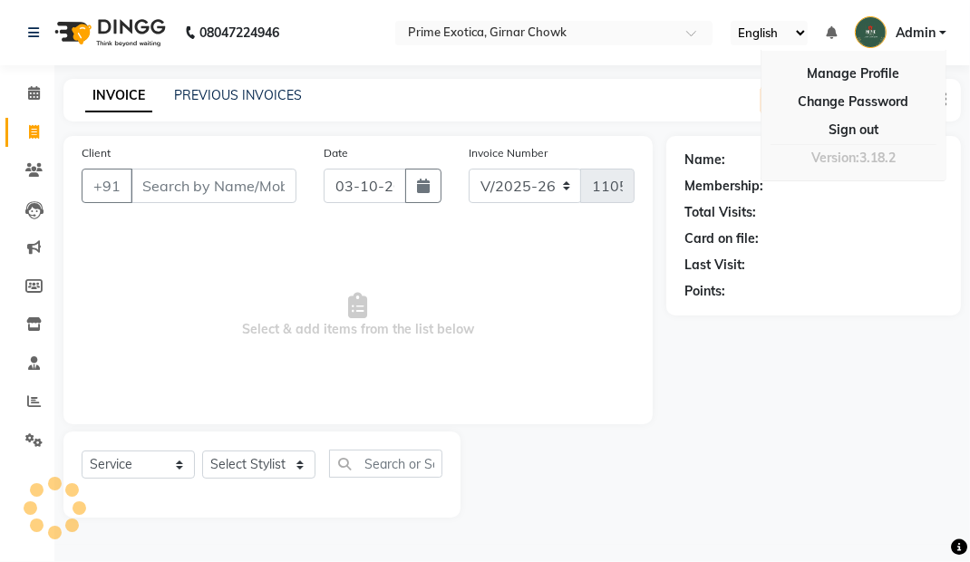
click at [854, 119] on link "Sign out" at bounding box center [853, 130] width 166 height 28
